Goal: Information Seeking & Learning: Learn about a topic

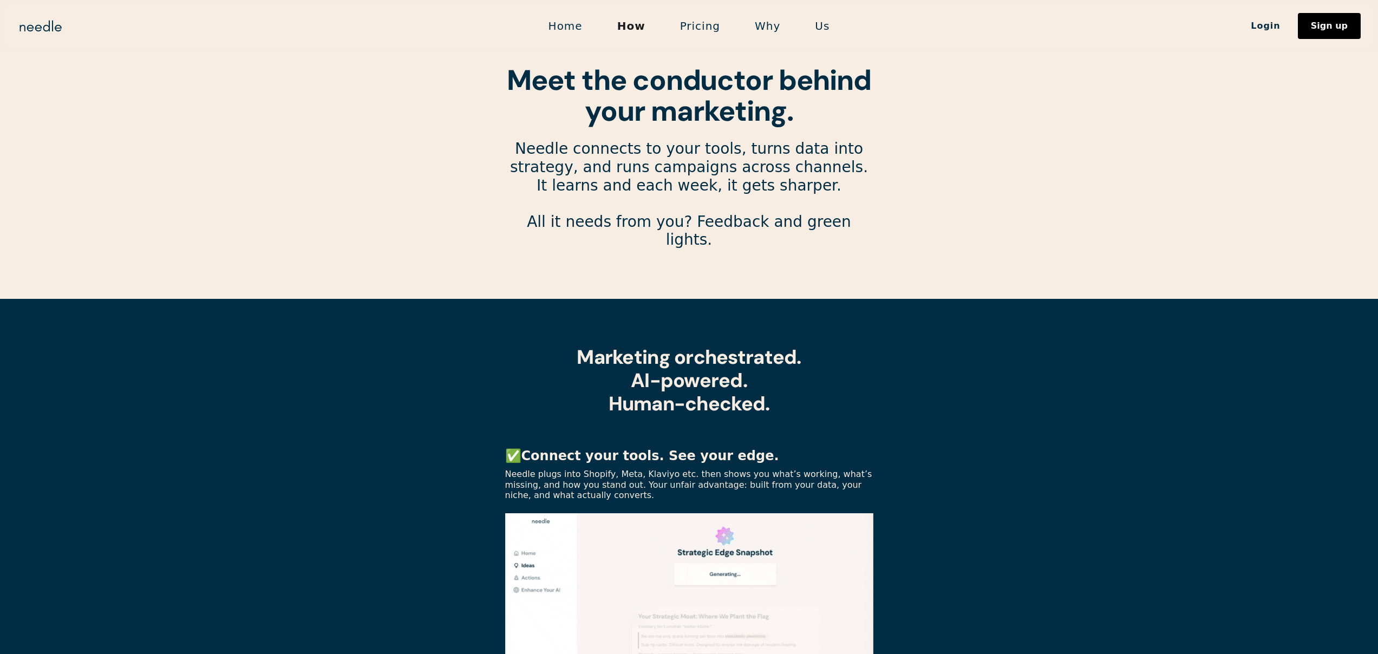
click at [693, 31] on link "Pricing" at bounding box center [700, 26] width 75 height 23
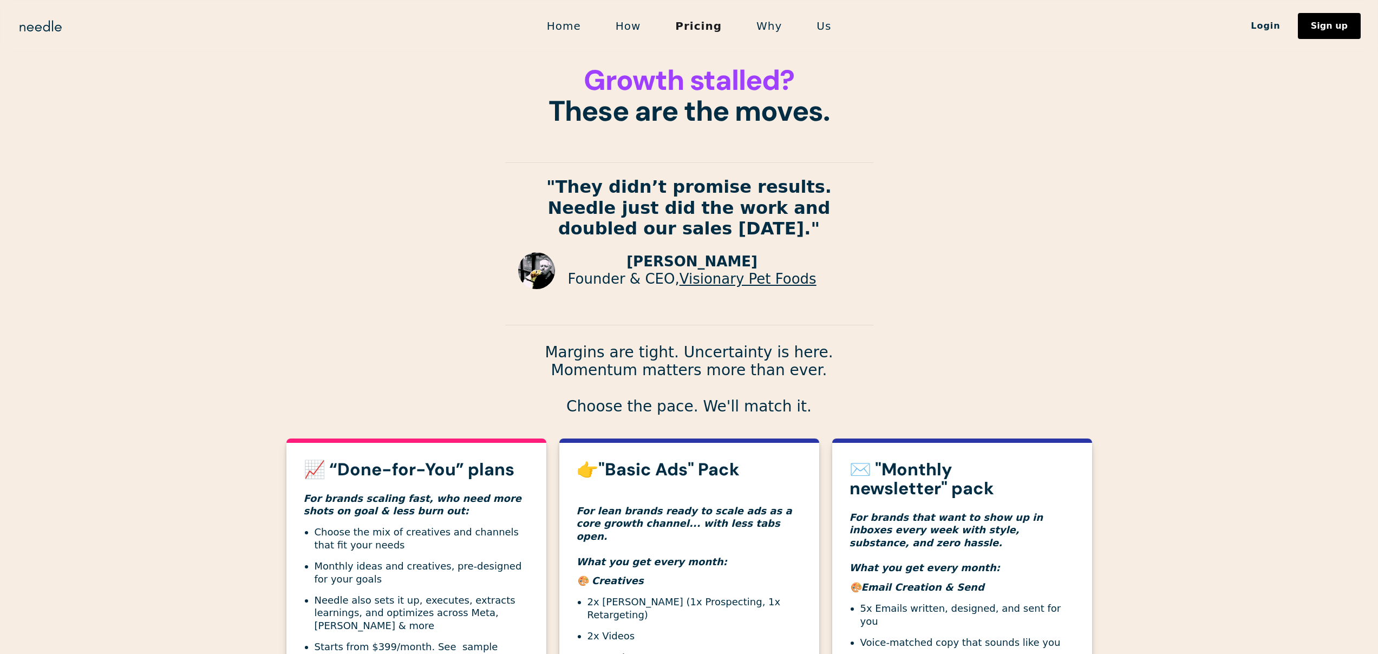
click at [645, 33] on link "How" at bounding box center [628, 26] width 60 height 23
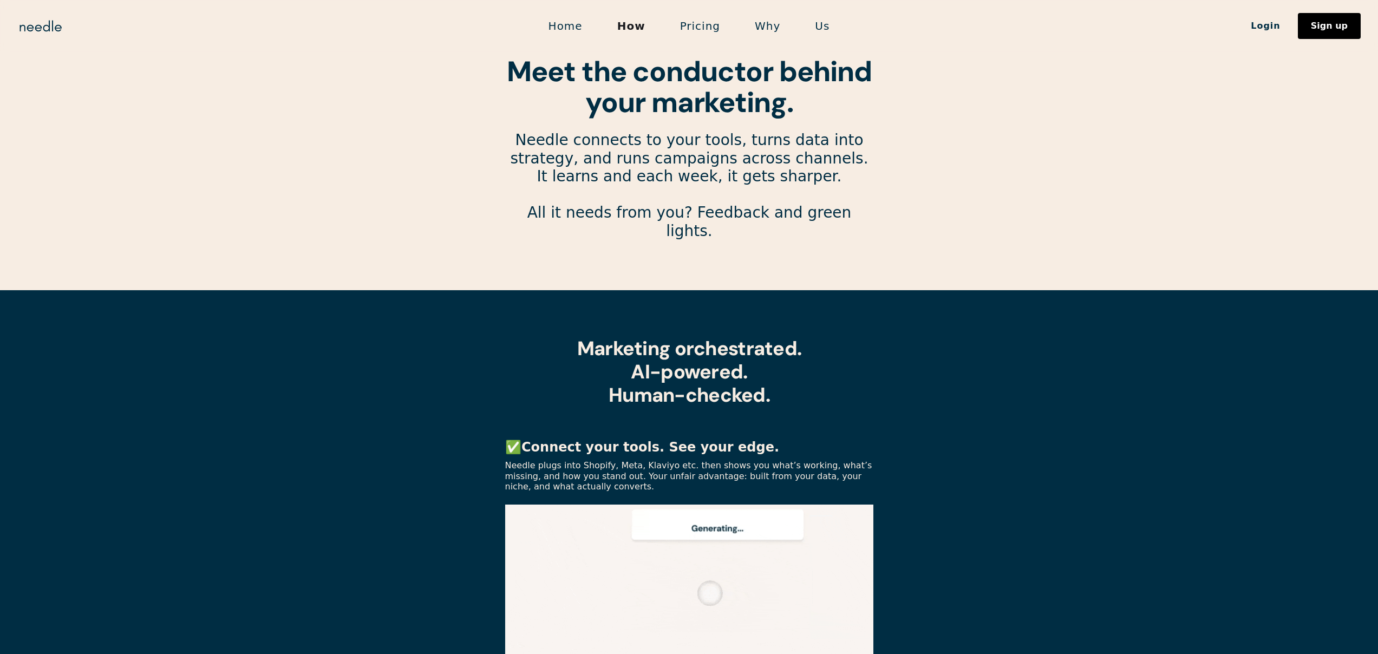
scroll to position [893, 0]
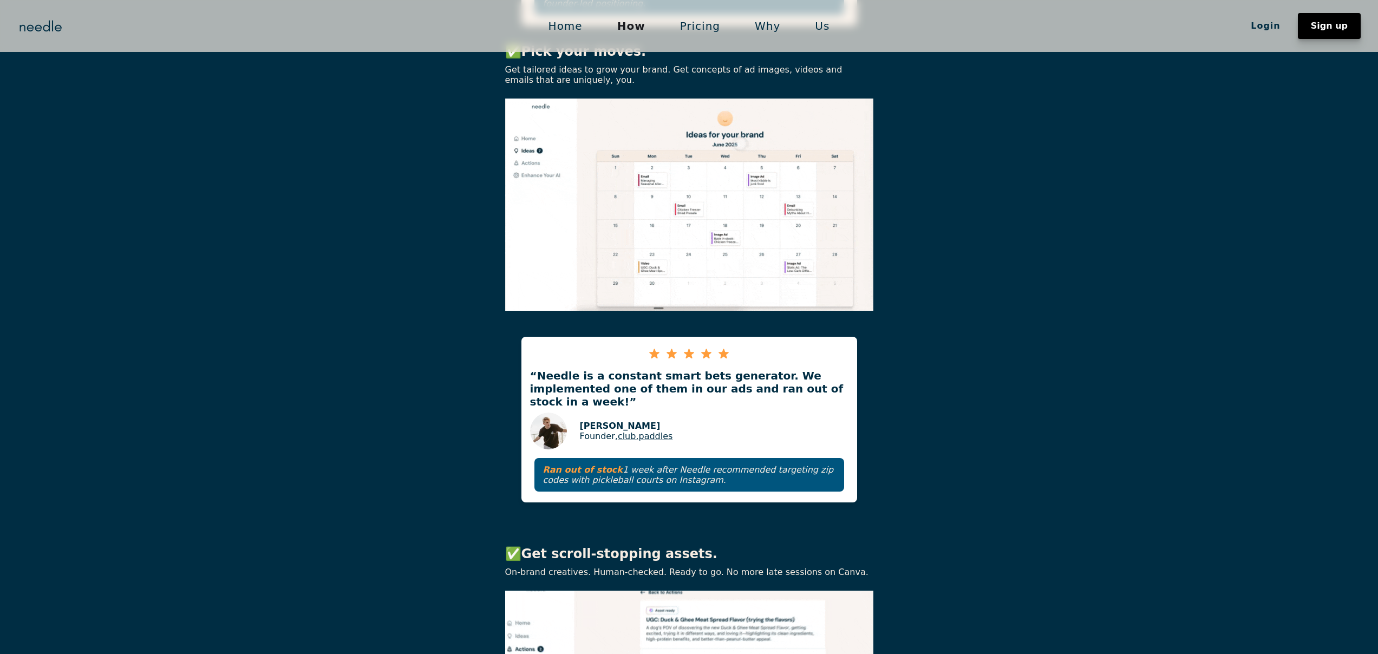
click at [1327, 31] on link "Sign up" at bounding box center [1329, 26] width 63 height 26
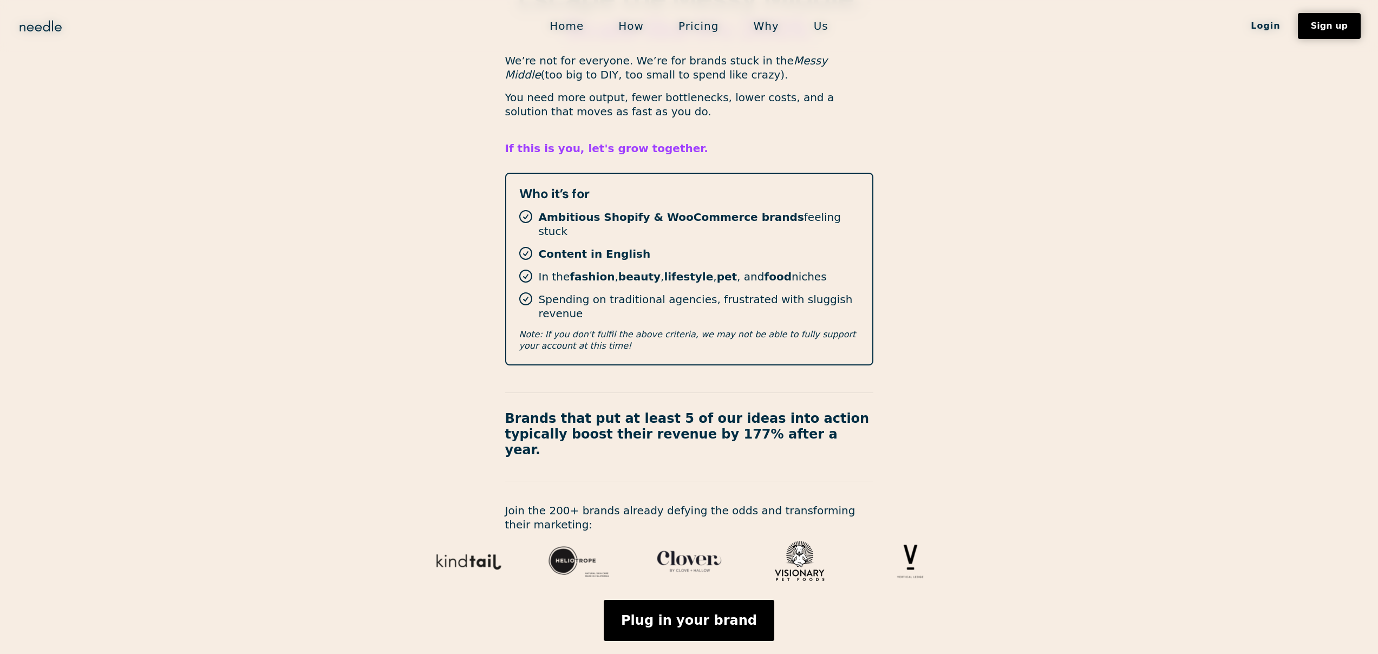
scroll to position [135, 0]
click at [717, 599] on link "Plug in your brand" at bounding box center [689, 619] width 171 height 41
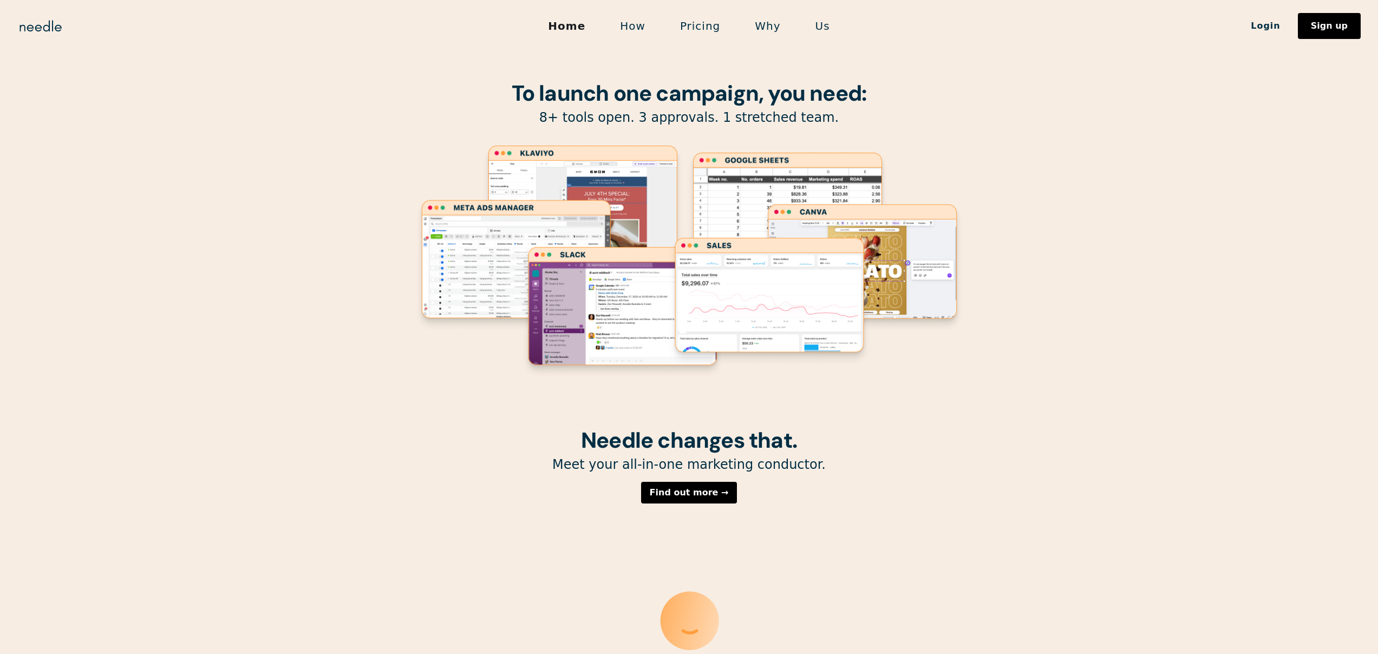
click at [640, 33] on link "How" at bounding box center [633, 26] width 60 height 23
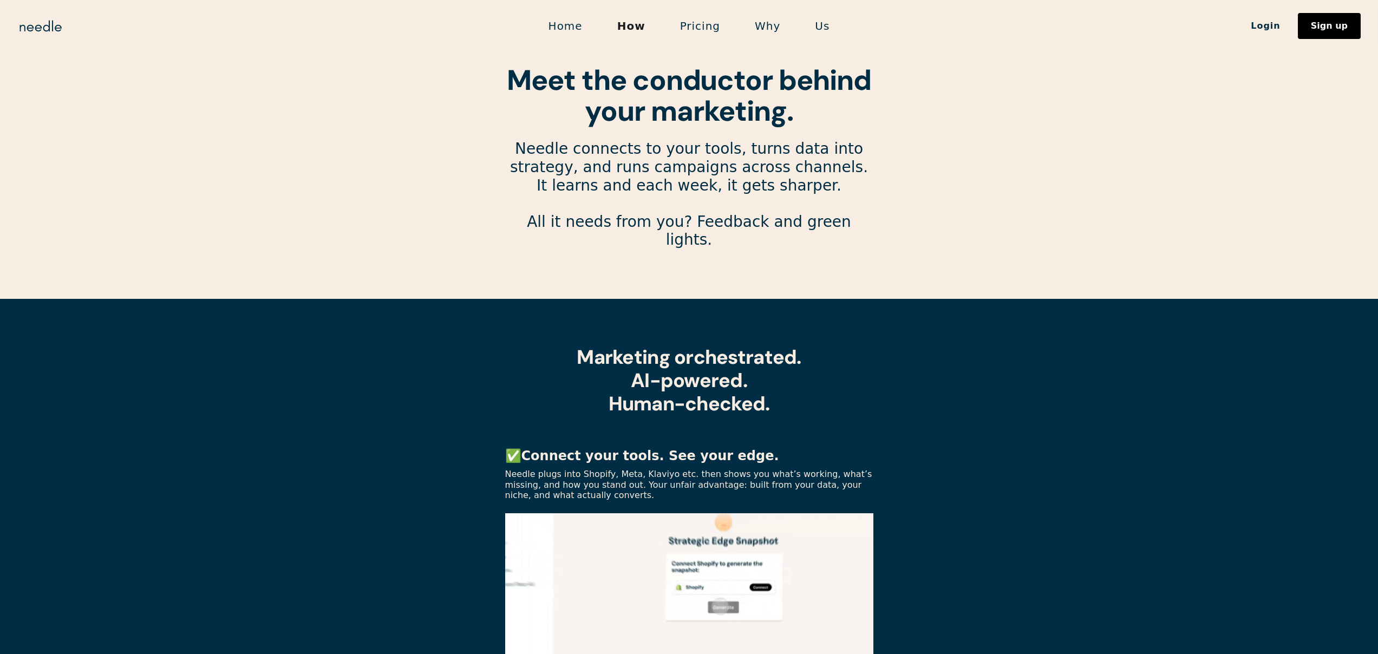
click at [712, 26] on link "Pricing" at bounding box center [700, 26] width 75 height 23
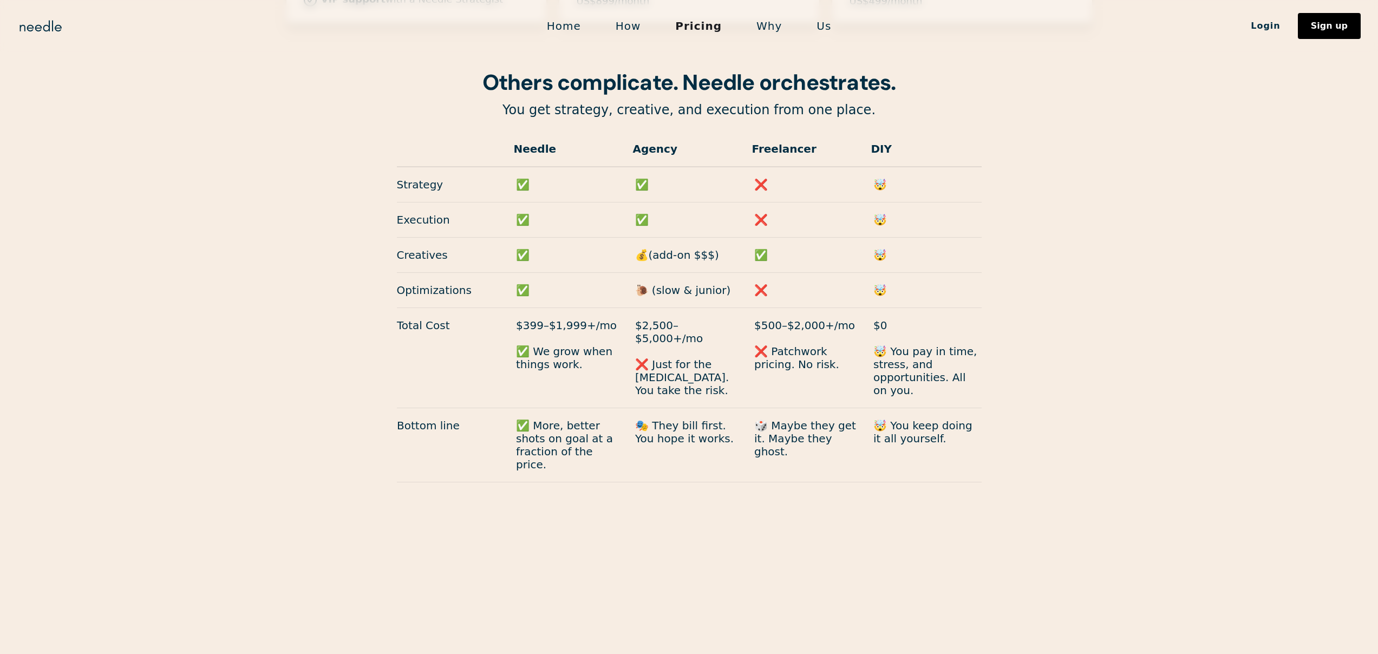
scroll to position [922, 0]
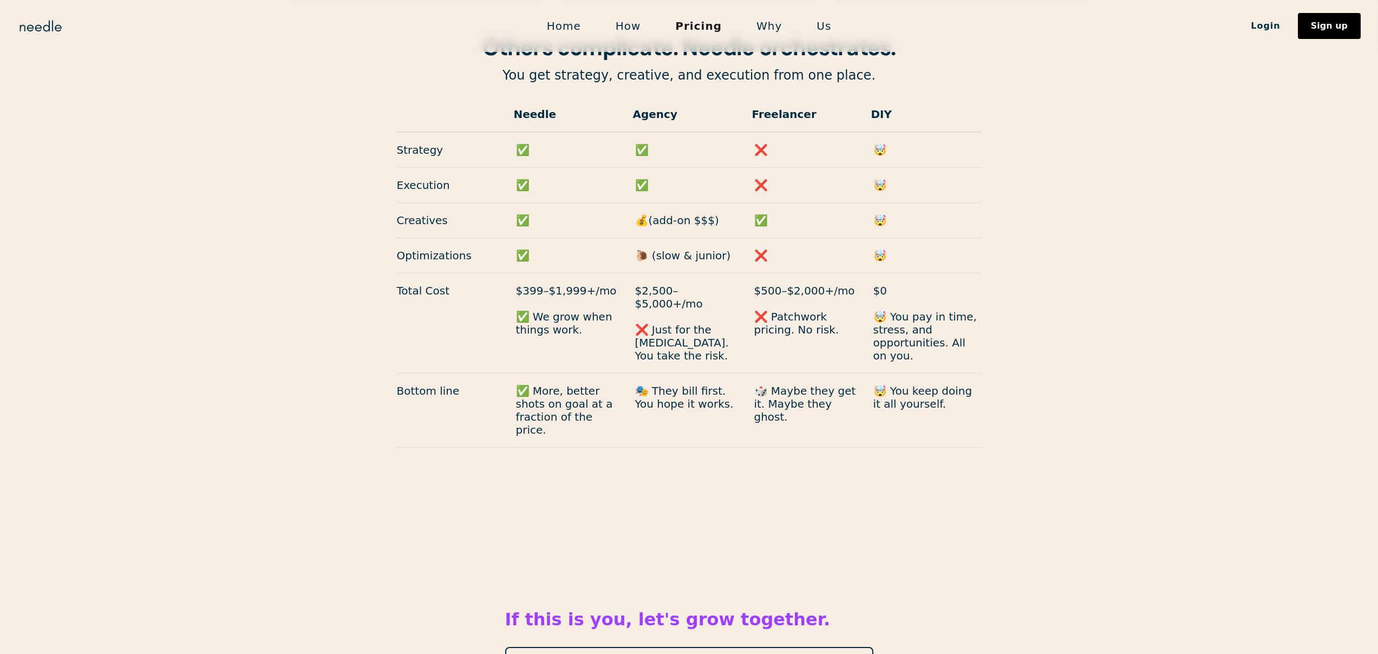
drag, startPoint x: 749, startPoint y: 136, endPoint x: 759, endPoint y: 140, distance: 11.0
click at [759, 140] on div "Strategy ✅ ✅ ❌ 🤯" at bounding box center [689, 150] width 585 height 35
drag, startPoint x: 743, startPoint y: 154, endPoint x: 773, endPoint y: 175, distance: 36.1
click at [773, 175] on div "Needle Agency Freelancer DIY Strategy ✅ ✅ ❌ 🤯 Execution ✅ ✅ ❌ 🤯 Creatives ✅ 💰(a…" at bounding box center [689, 272] width 585 height 351
click at [766, 179] on p "❌" at bounding box center [808, 185] width 108 height 13
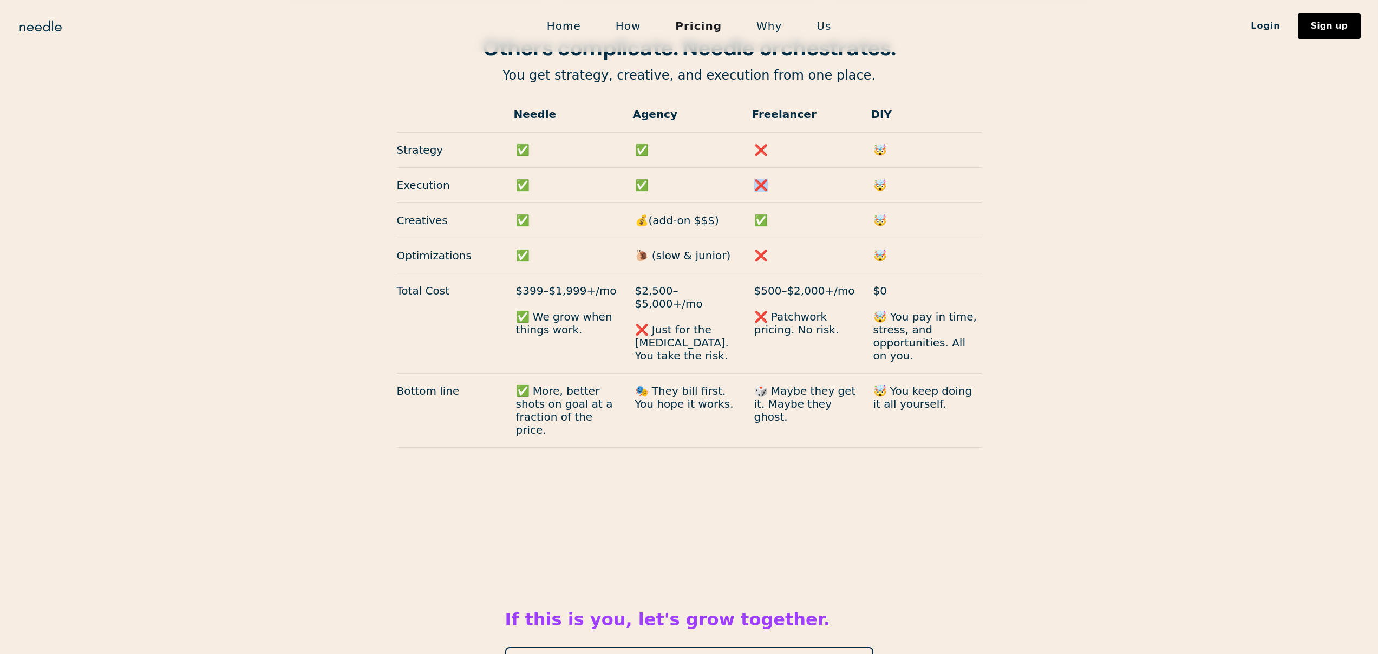
drag, startPoint x: 759, startPoint y: 169, endPoint x: 761, endPoint y: 174, distance: 5.6
click at [761, 179] on p "❌" at bounding box center [808, 185] width 108 height 13
drag, startPoint x: 752, startPoint y: 143, endPoint x: 762, endPoint y: 141, distance: 9.9
click at [762, 141] on div "Strategy ✅ ✅ ❌ 🤯" at bounding box center [689, 150] width 585 height 35
click at [762, 168] on div "Execution ✅ ✅ ❌ 🤯" at bounding box center [689, 185] width 585 height 35
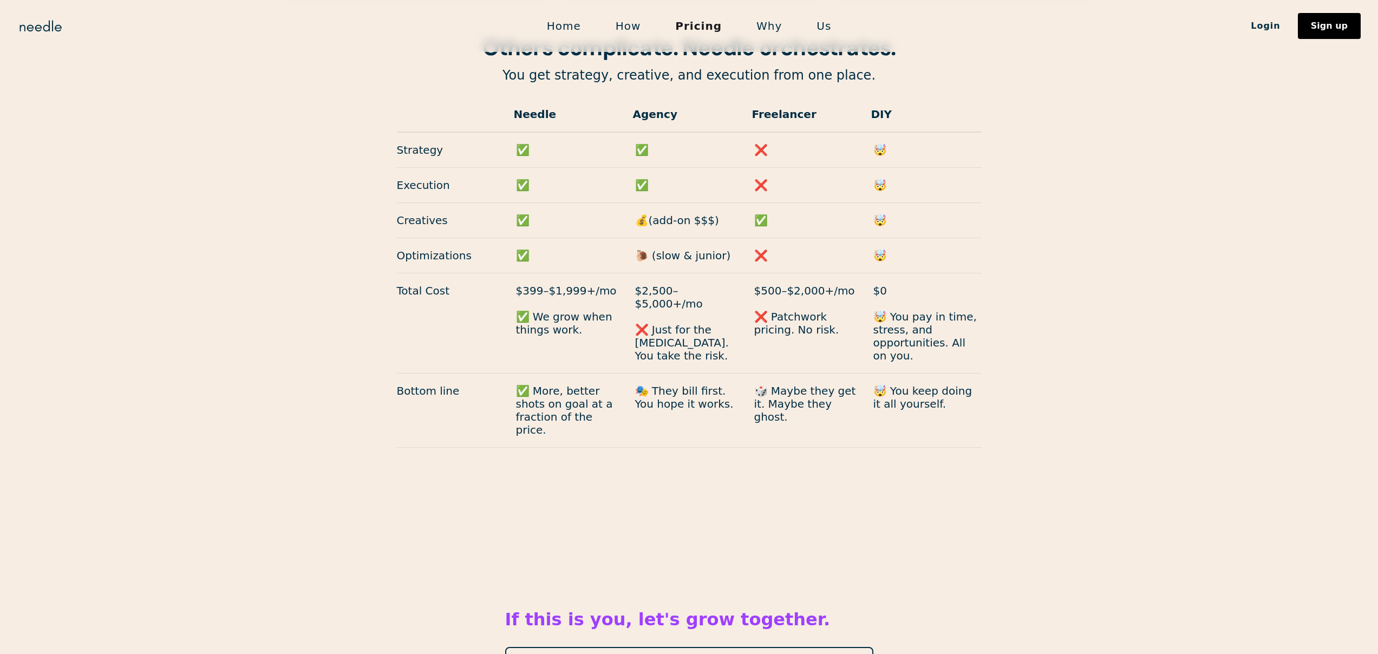
click at [756, 179] on p "❌" at bounding box center [808, 185] width 108 height 13
click at [760, 214] on p "✅" at bounding box center [808, 220] width 108 height 13
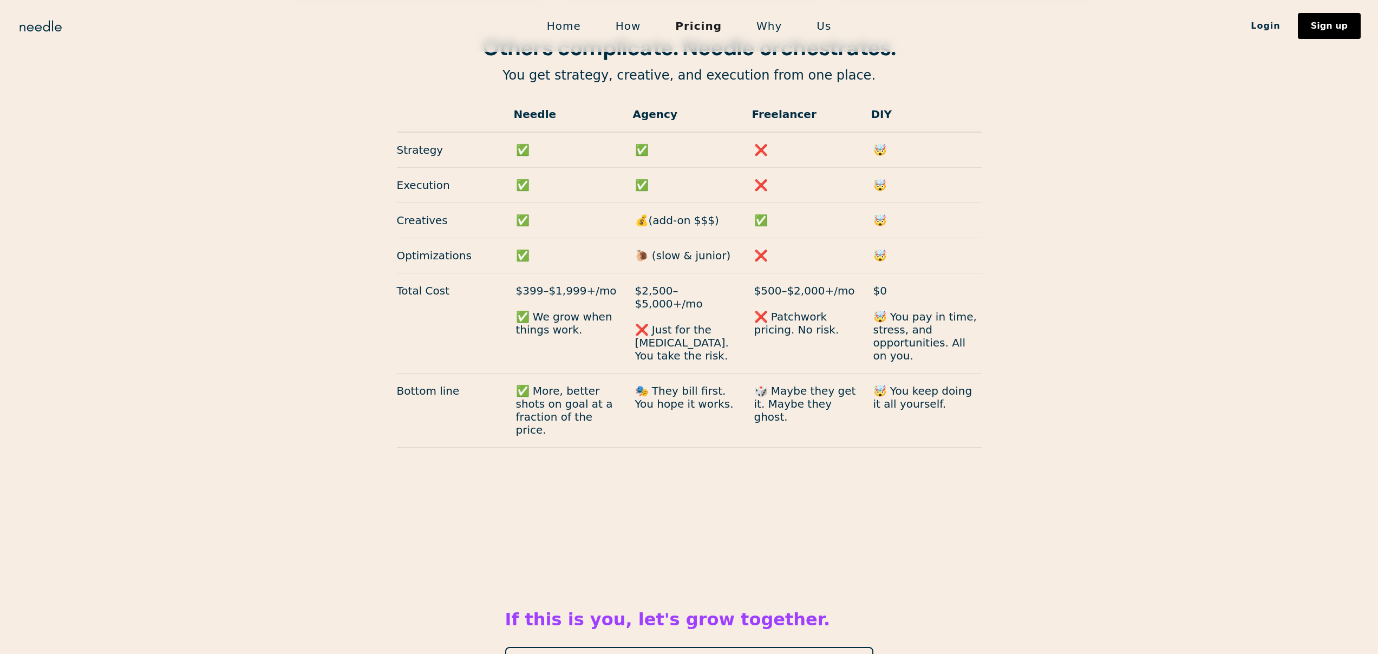
click at [760, 214] on p "✅" at bounding box center [808, 220] width 108 height 13
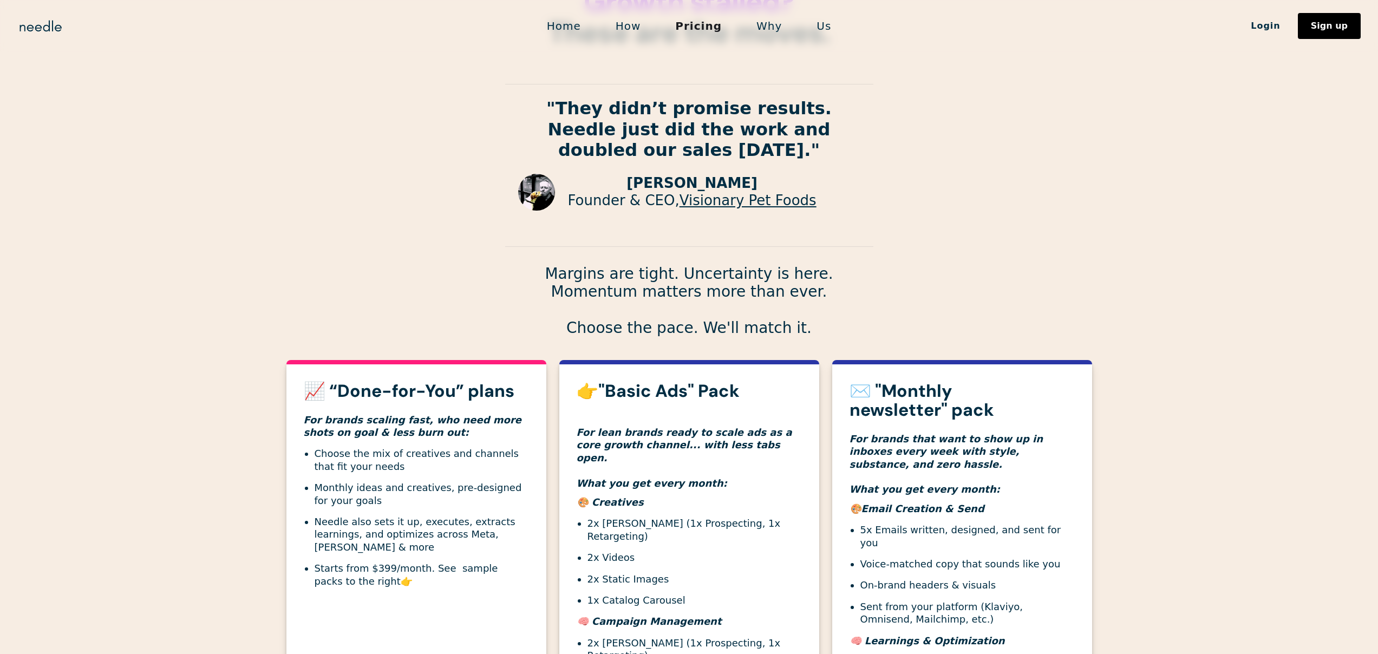
scroll to position [0, 0]
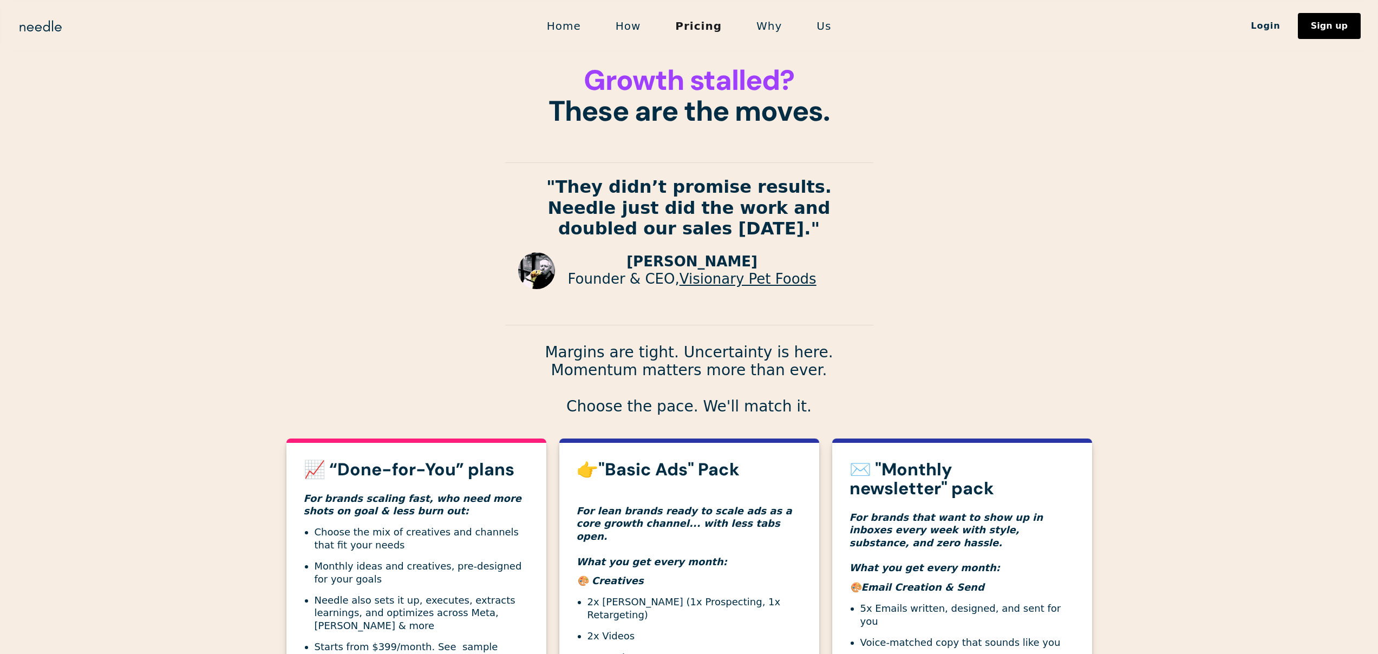
click at [778, 28] on link "Why" at bounding box center [769, 26] width 60 height 23
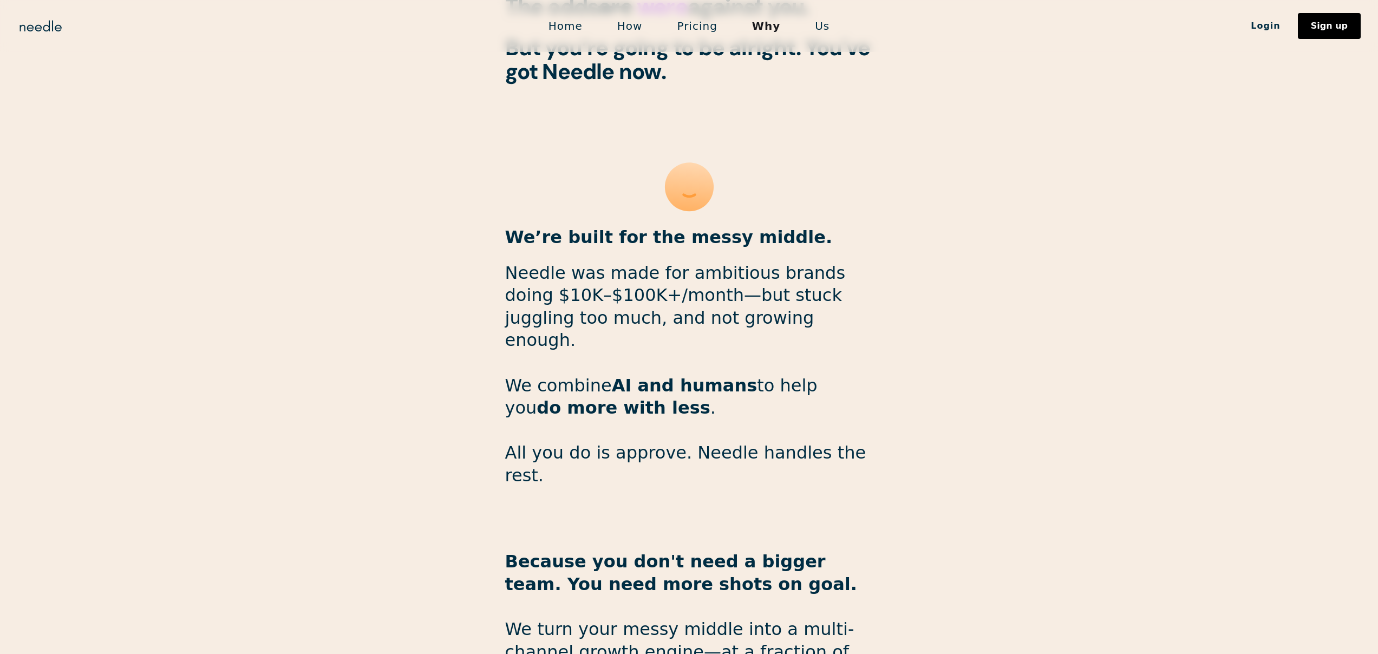
scroll to position [893, 0]
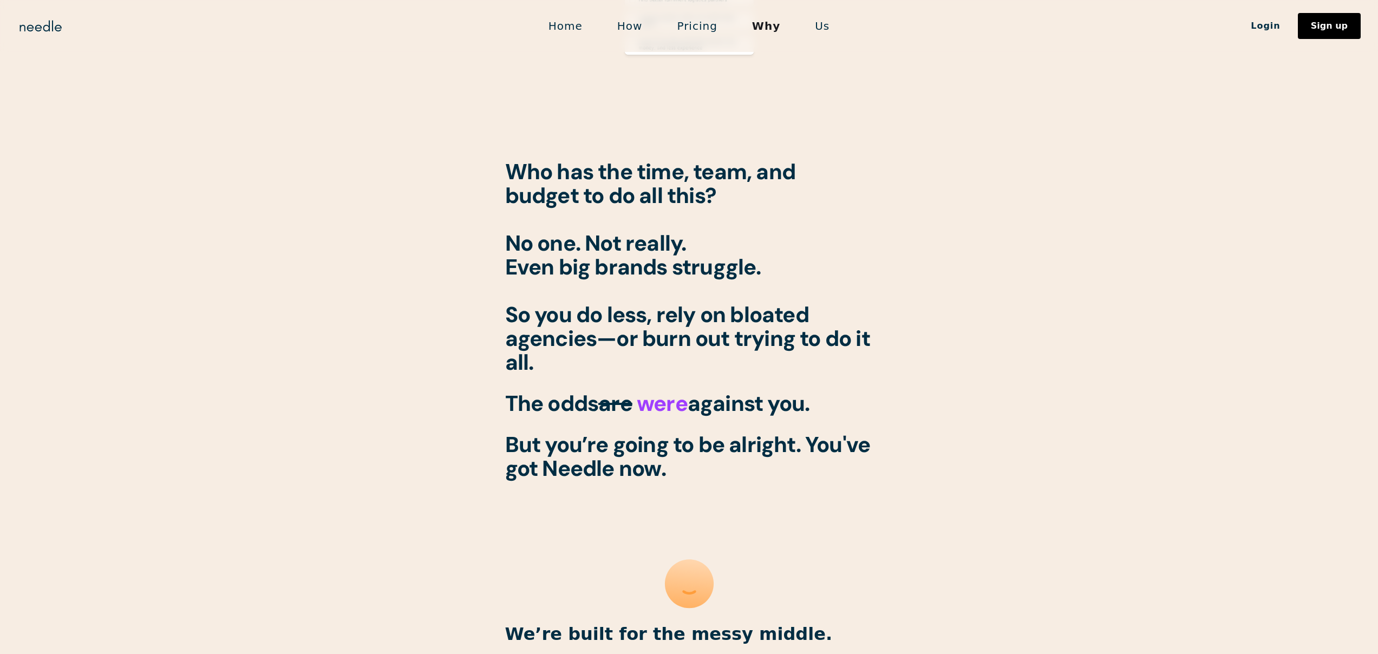
click at [827, 28] on link "Us" at bounding box center [822, 26] width 49 height 23
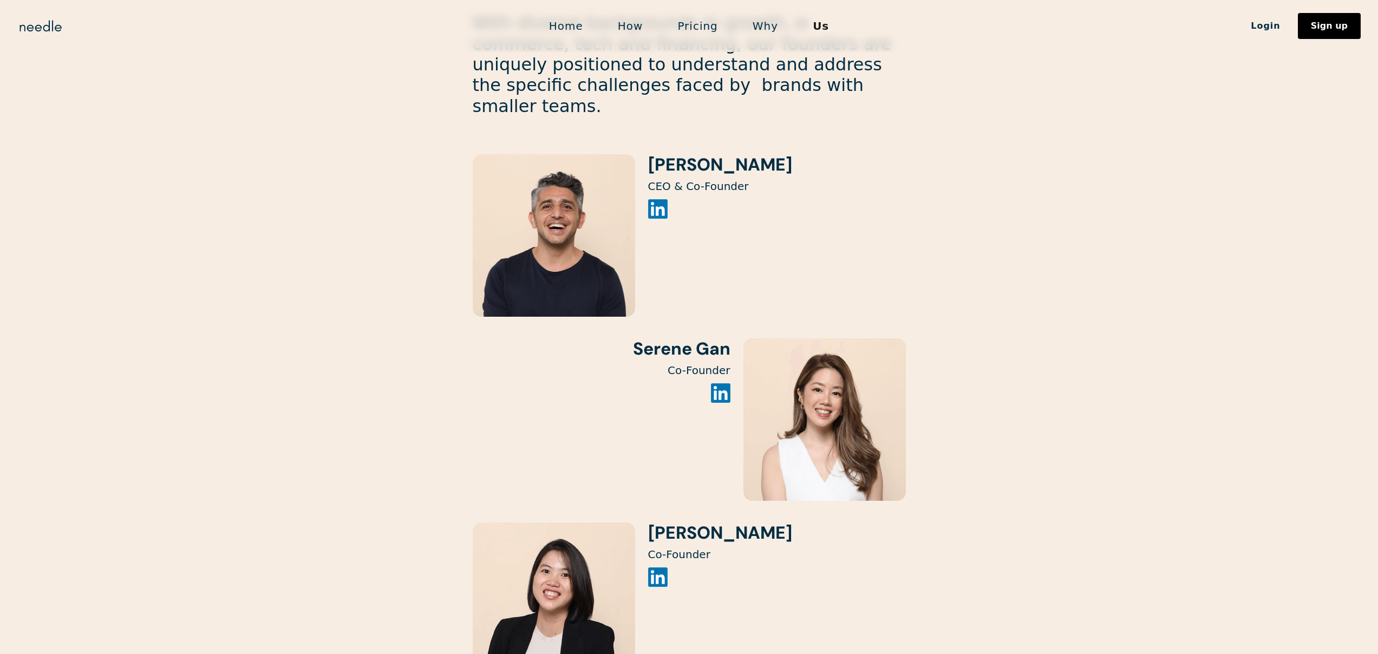
scroll to position [1287, 0]
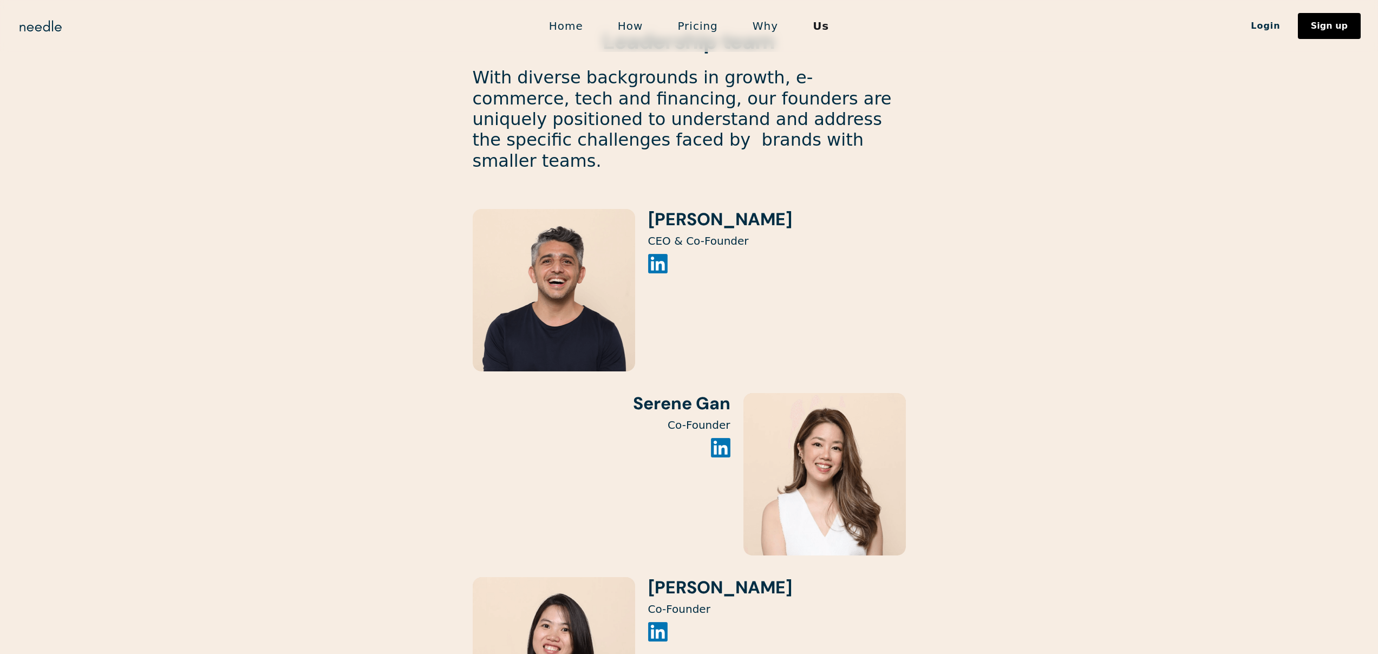
click at [724, 209] on h3 "[PERSON_NAME]" at bounding box center [720, 219] width 144 height 21
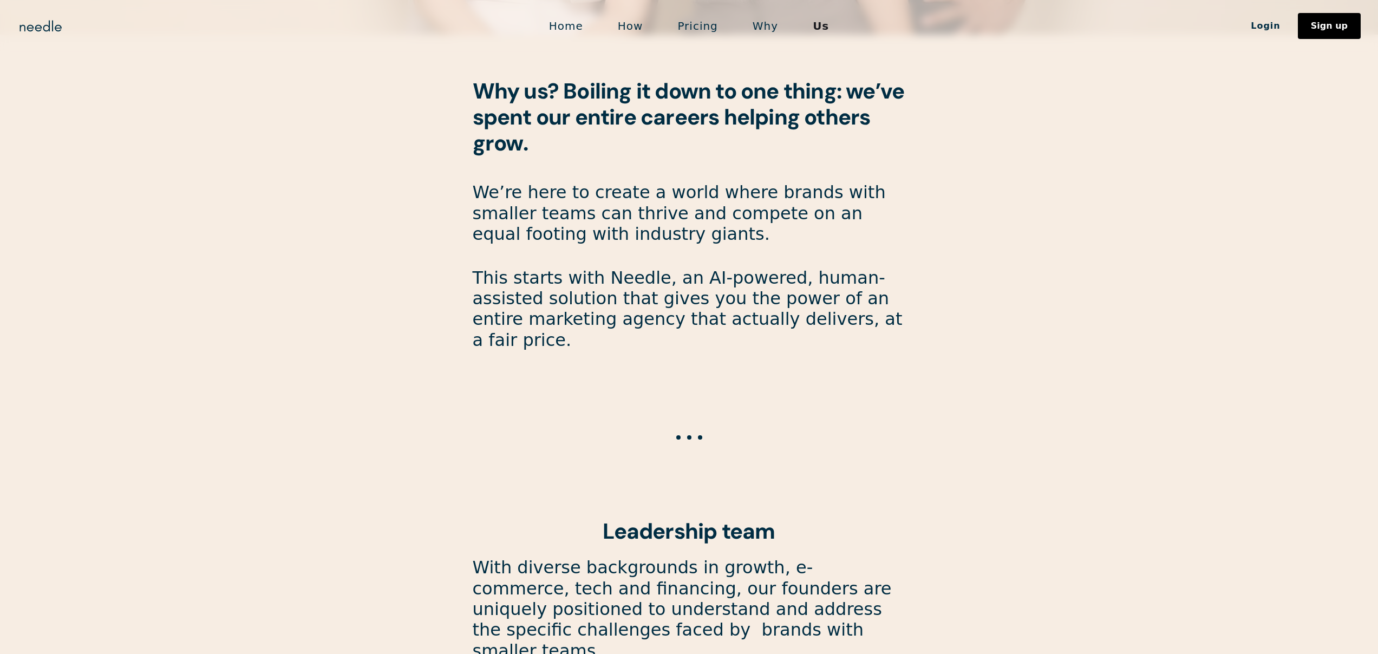
scroll to position [788, 0]
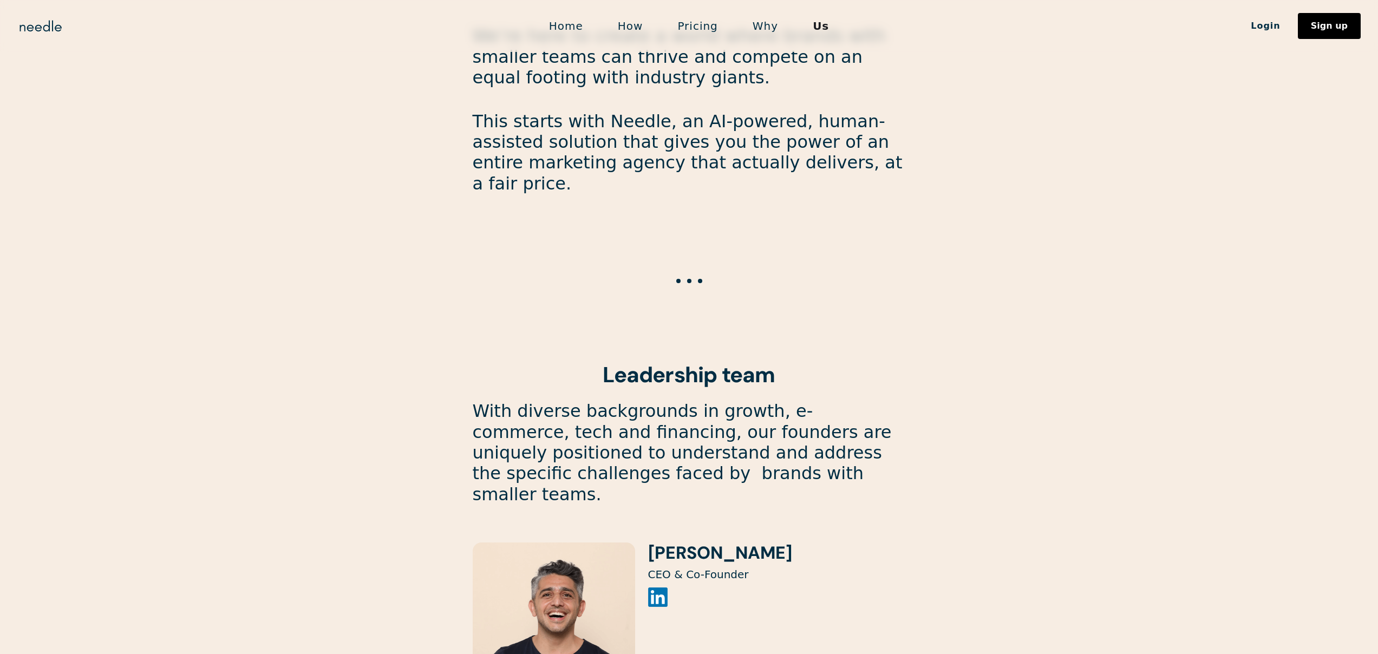
scroll to position [957, 0]
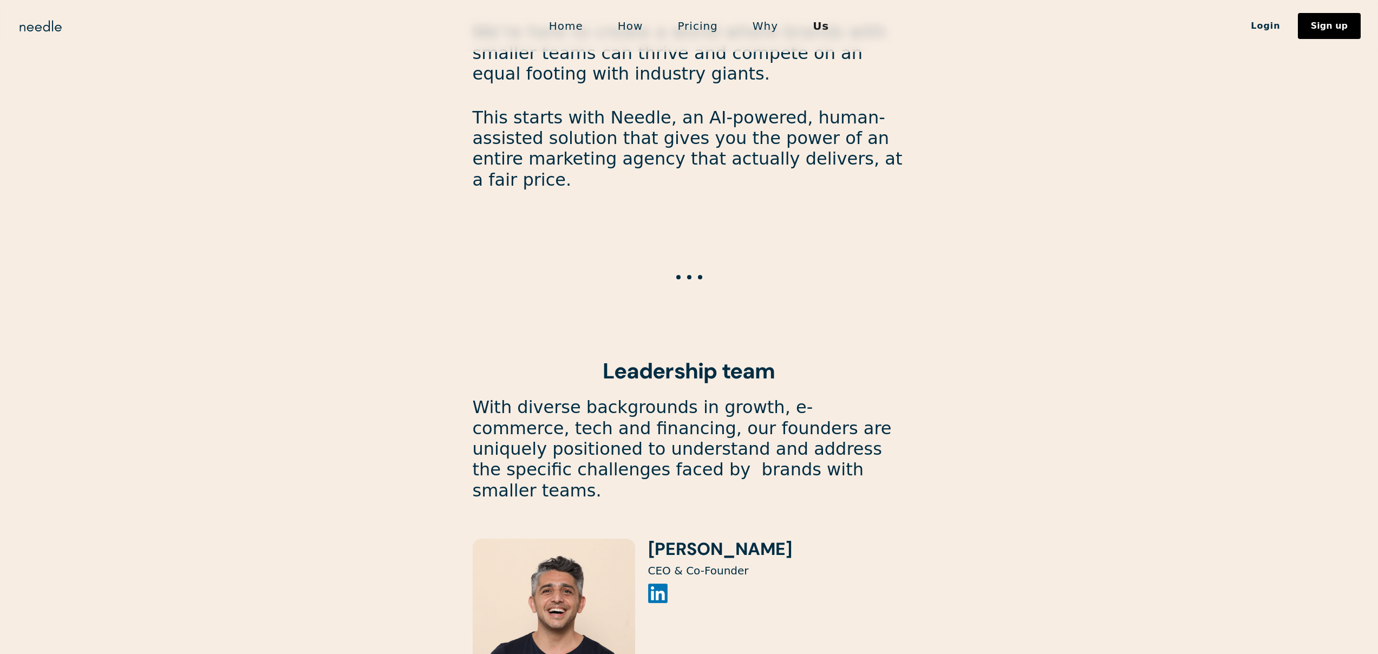
click at [651, 584] on img at bounding box center [657, 593] width 19 height 19
